Goal: Task Accomplishment & Management: Use online tool/utility

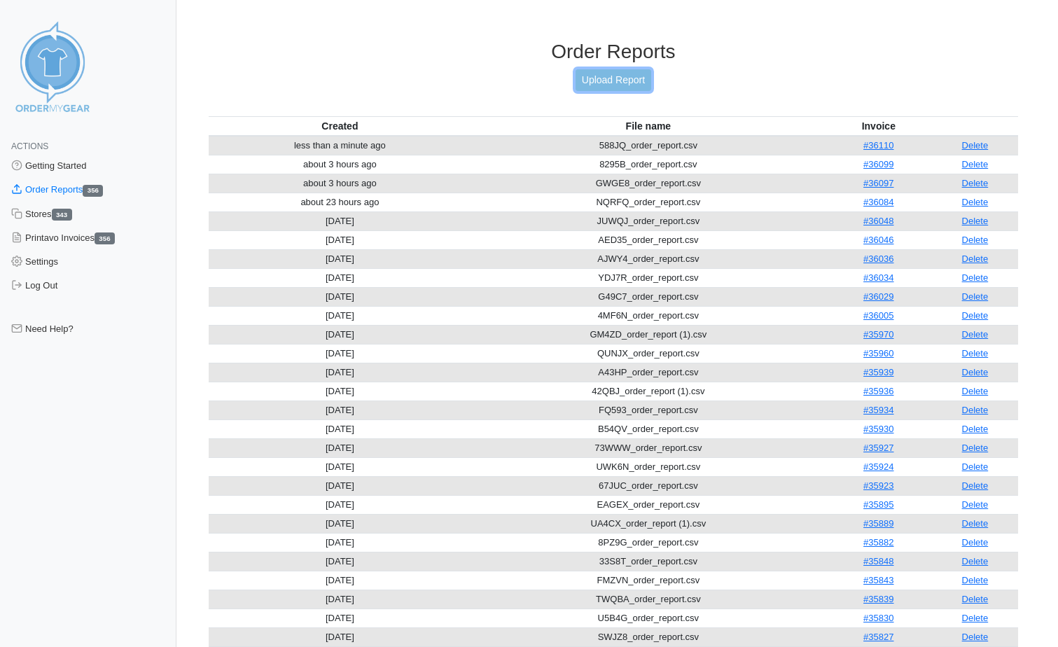
click at [604, 77] on link "Upload Report" at bounding box center [614, 80] width 76 height 22
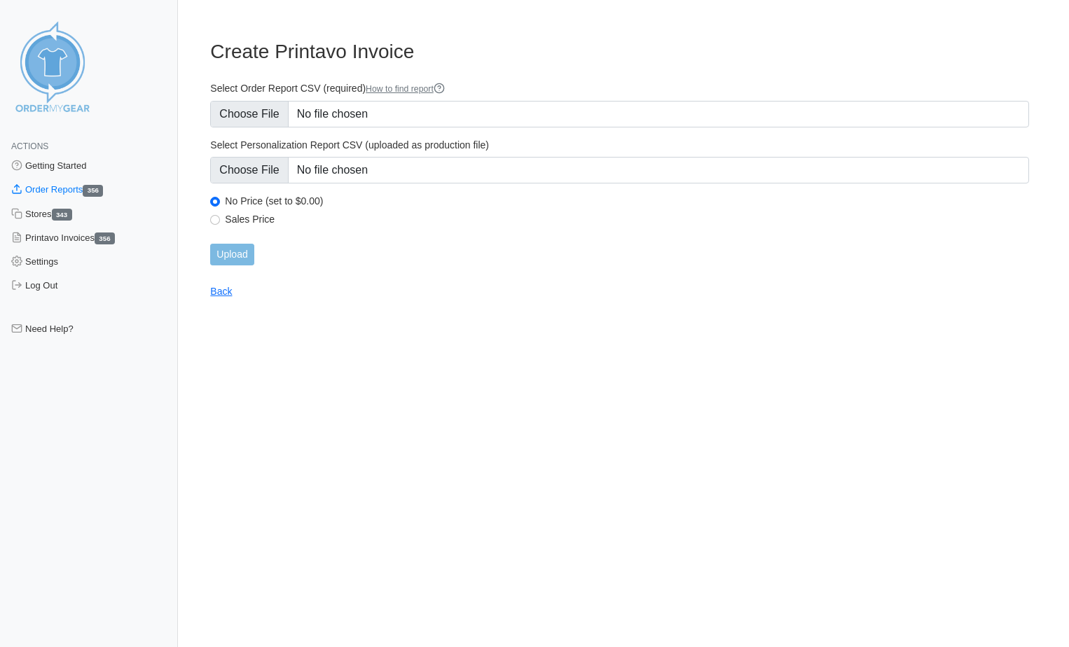
type input "C:\fakepath\QN6W6_order_report.csv"
click at [231, 251] on input "Upload" at bounding box center [231, 255] width 43 height 22
